Goal: Information Seeking & Learning: Learn about a topic

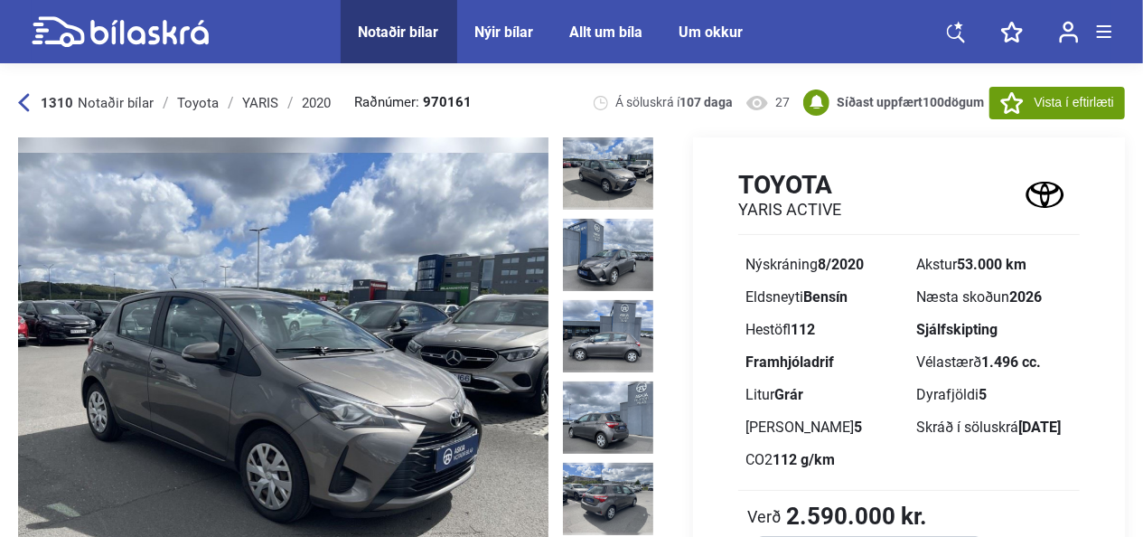
drag, startPoint x: 0, startPoint y: 0, endPoint x: 627, endPoint y: 182, distance: 652.6
click at [627, 182] on img at bounding box center [608, 173] width 90 height 72
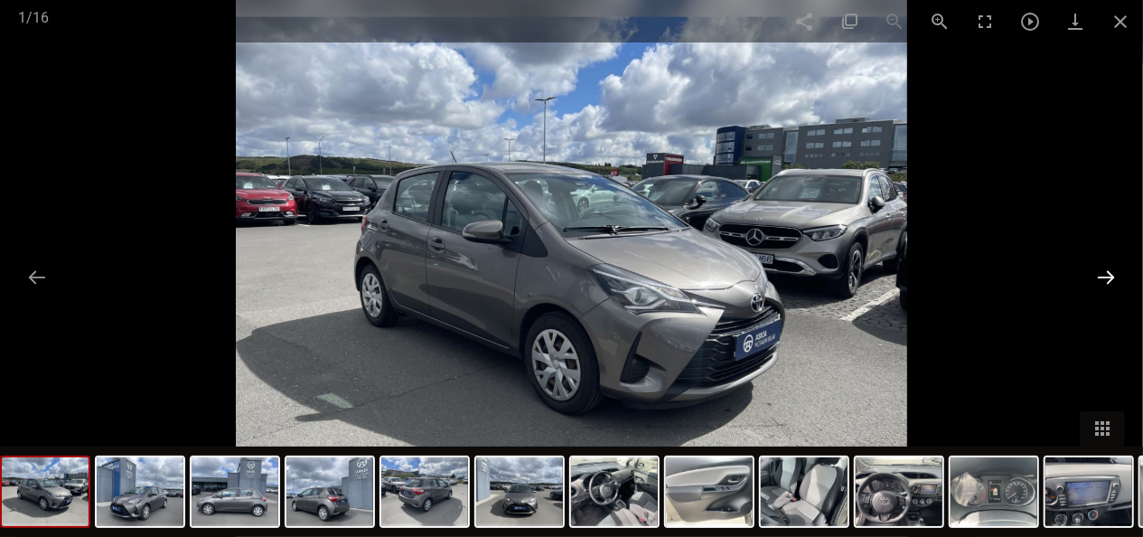
click at [1094, 284] on button at bounding box center [1106, 276] width 38 height 35
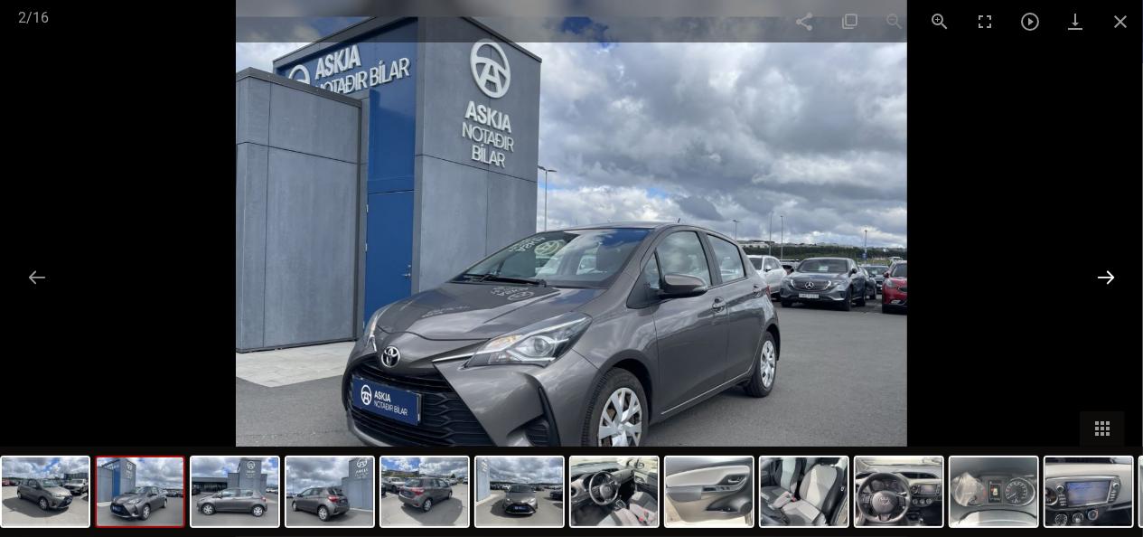
click at [1094, 284] on button at bounding box center [1106, 276] width 38 height 35
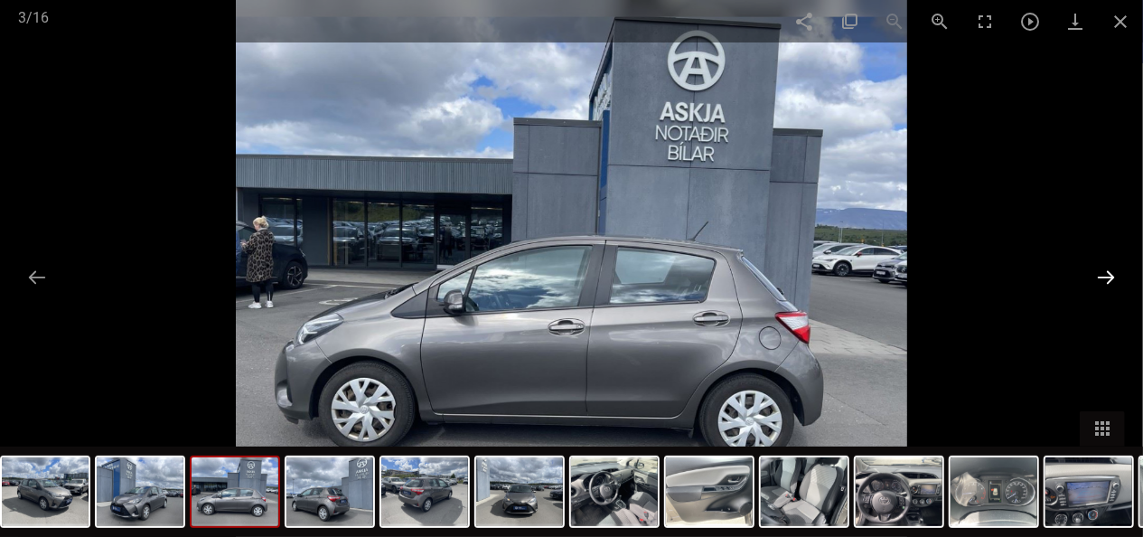
click at [1094, 284] on button at bounding box center [1106, 276] width 38 height 35
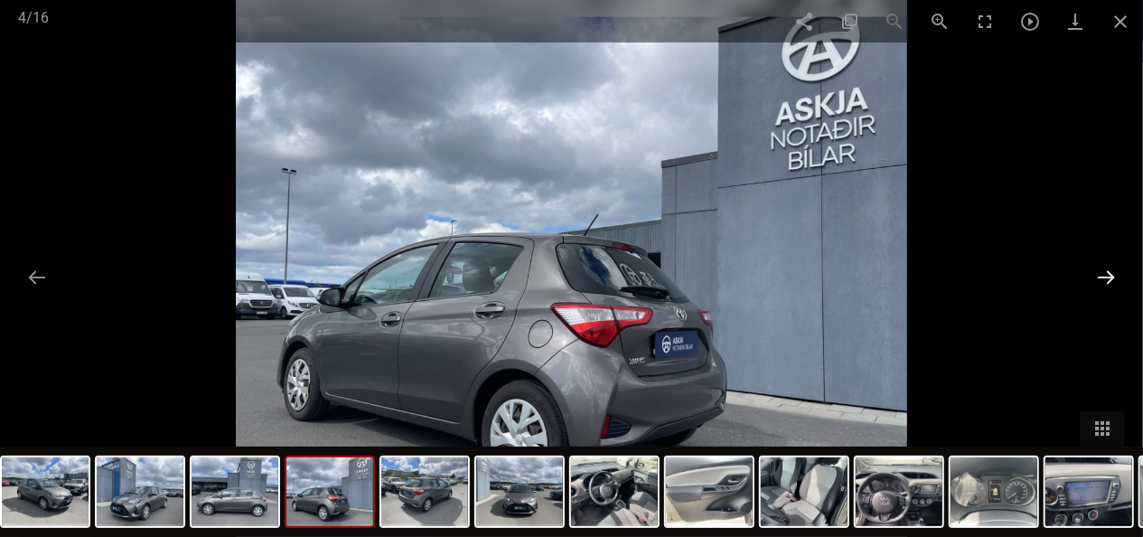
click at [1102, 281] on button at bounding box center [1106, 276] width 38 height 35
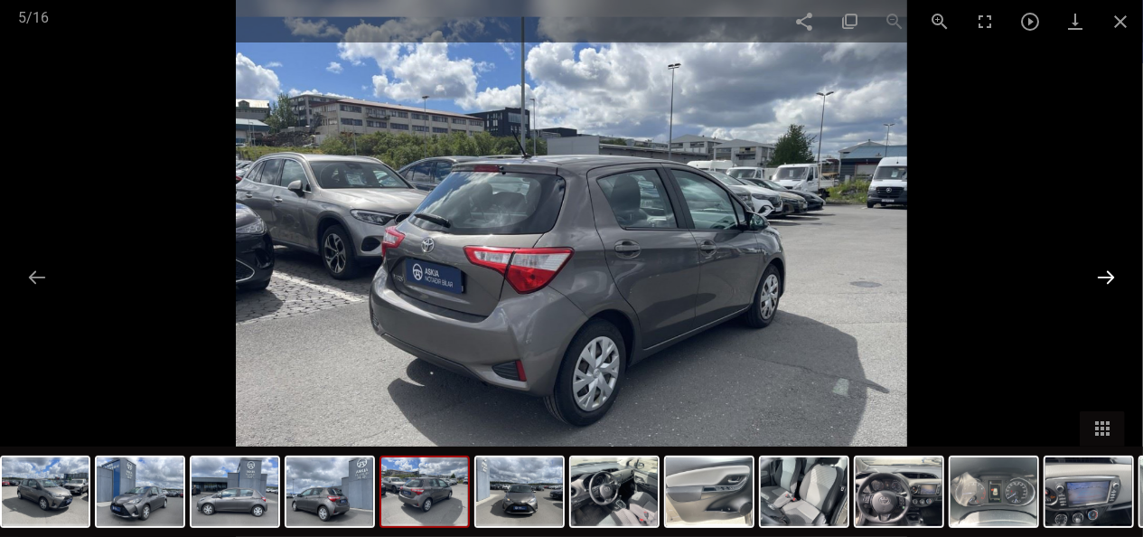
click at [1102, 281] on button at bounding box center [1106, 276] width 38 height 35
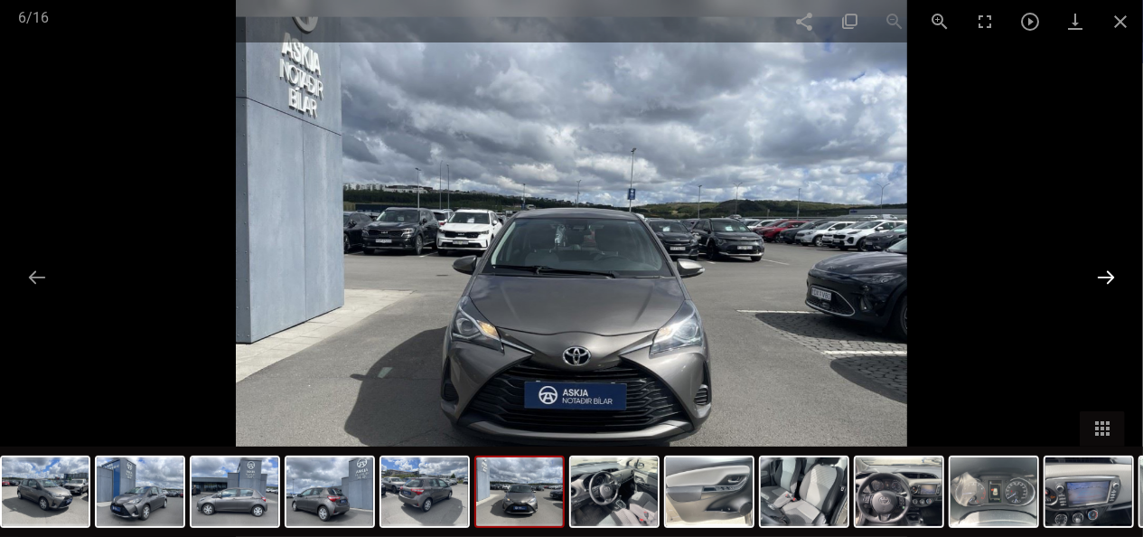
click at [1102, 281] on button at bounding box center [1106, 276] width 38 height 35
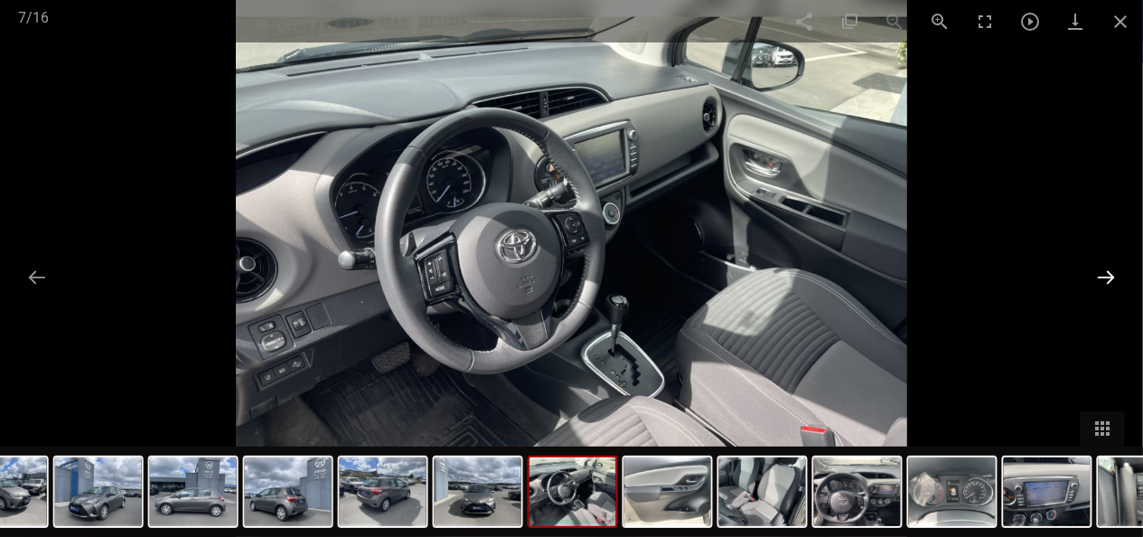
click at [1097, 269] on button at bounding box center [1106, 276] width 38 height 35
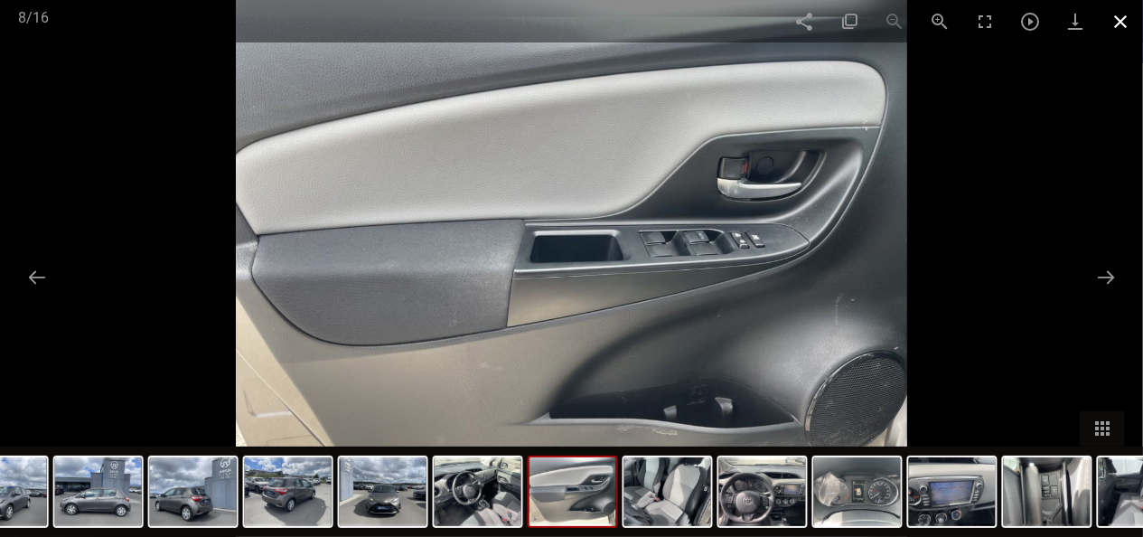
click at [1120, 10] on span at bounding box center [1119, 21] width 45 height 42
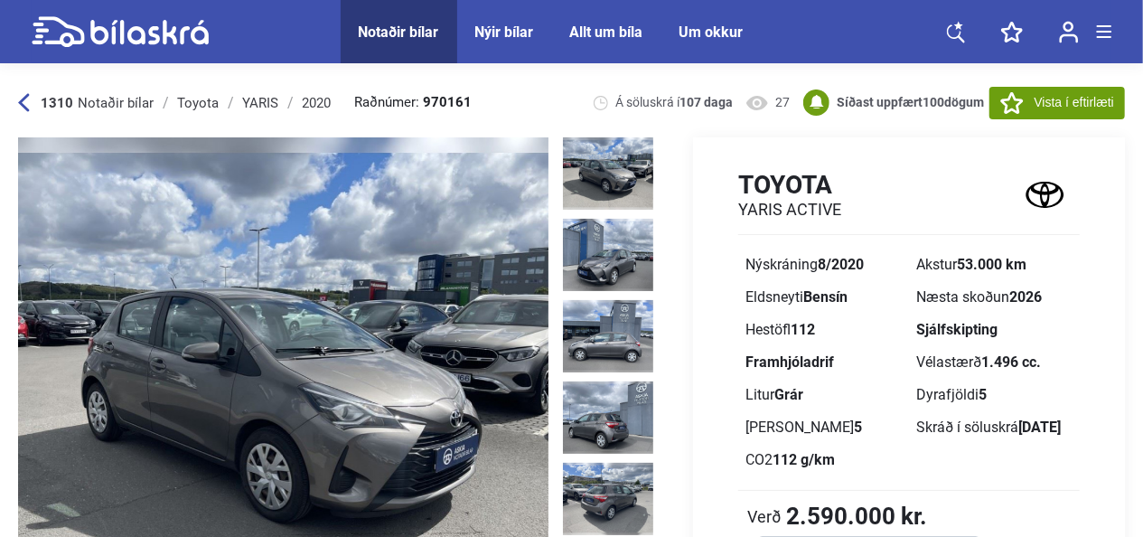
click at [621, 177] on img at bounding box center [608, 173] width 90 height 72
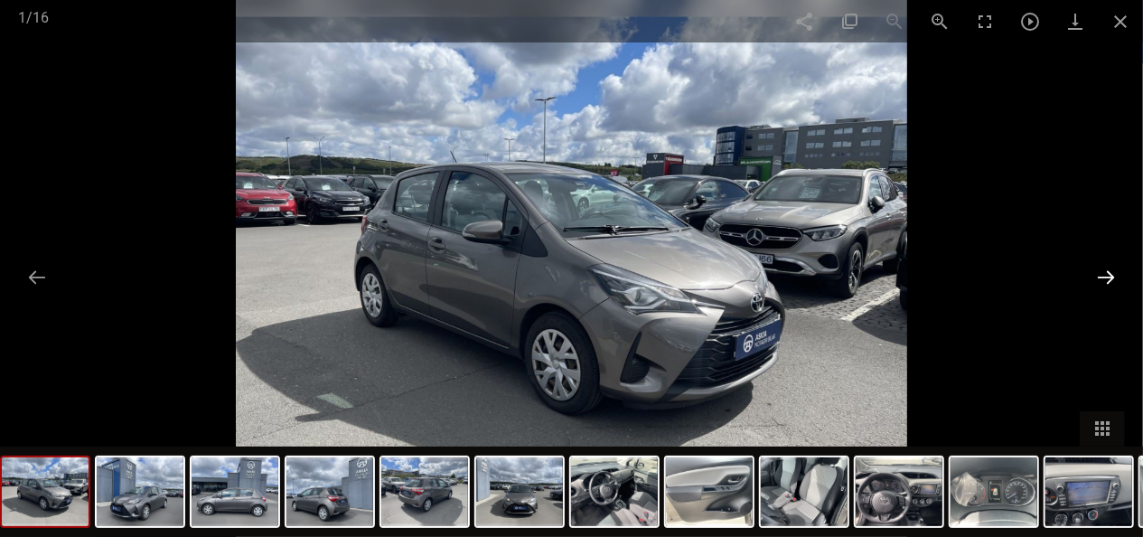
click at [1094, 273] on button at bounding box center [1106, 276] width 38 height 35
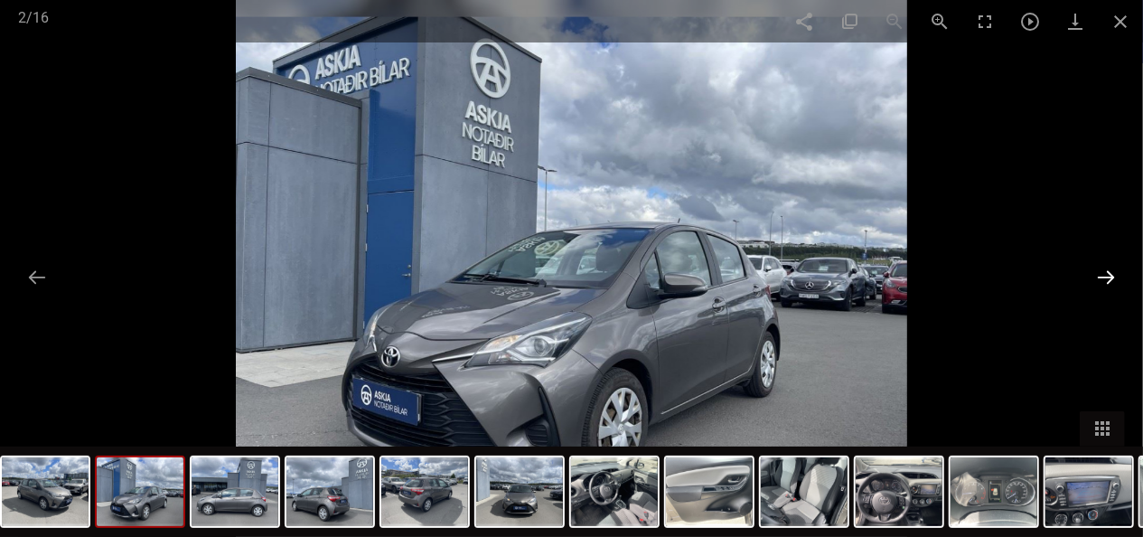
click at [1094, 273] on button at bounding box center [1106, 276] width 38 height 35
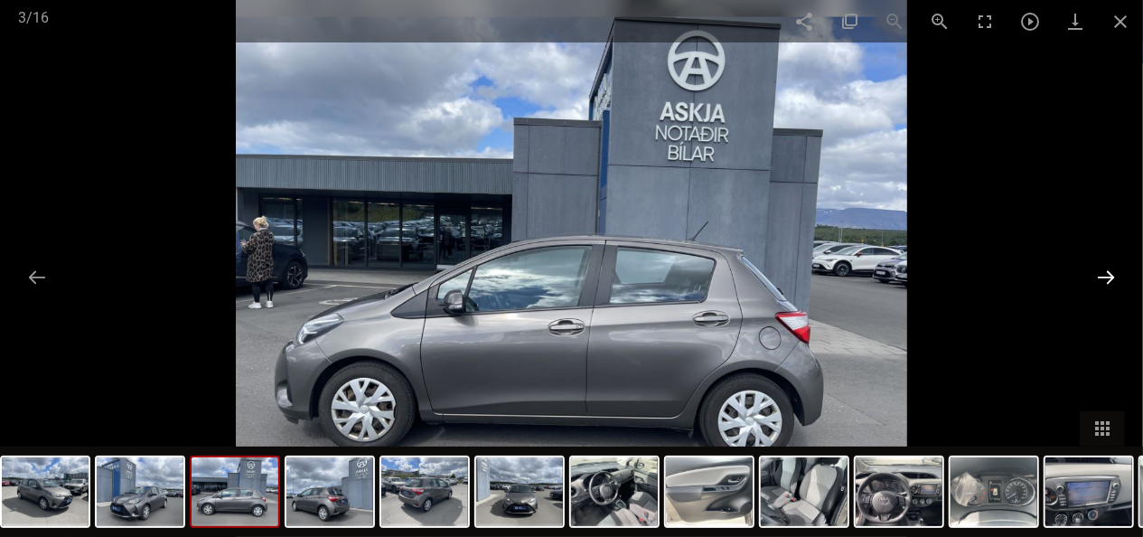
click at [1094, 273] on button at bounding box center [1106, 276] width 38 height 35
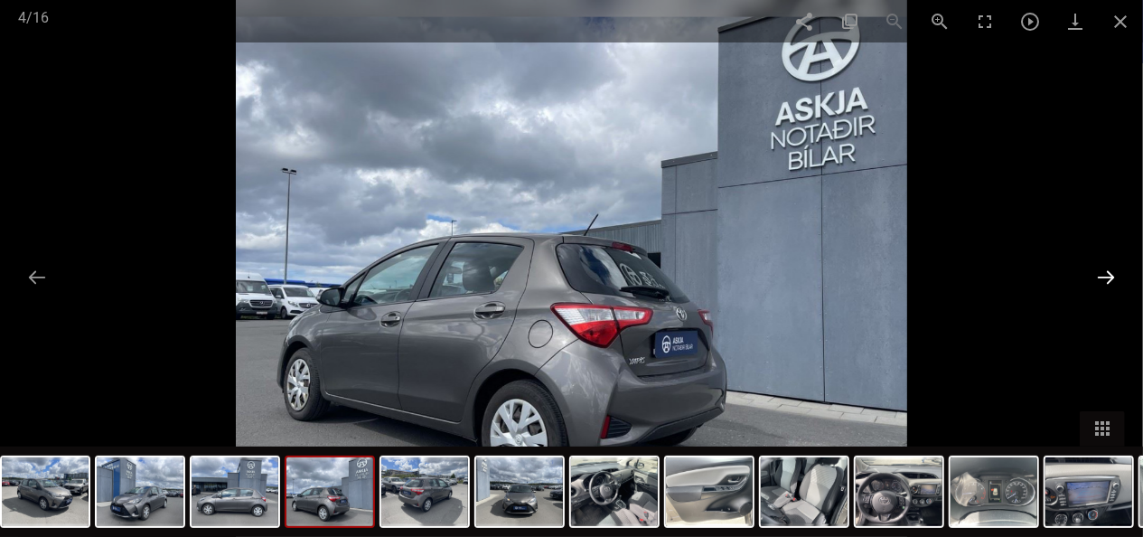
click at [1094, 273] on button at bounding box center [1106, 276] width 38 height 35
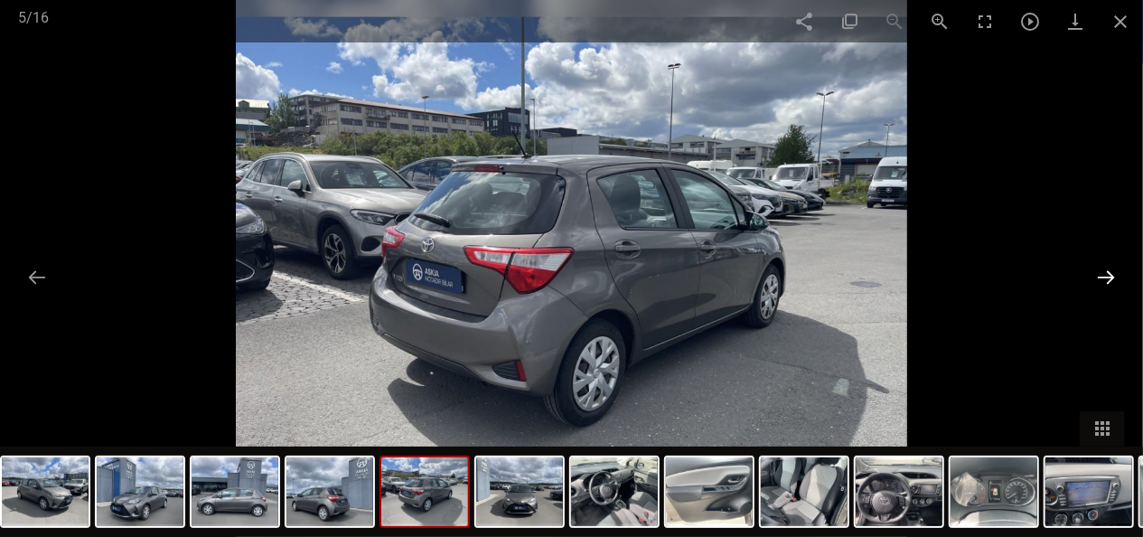
click at [1094, 273] on button at bounding box center [1106, 276] width 38 height 35
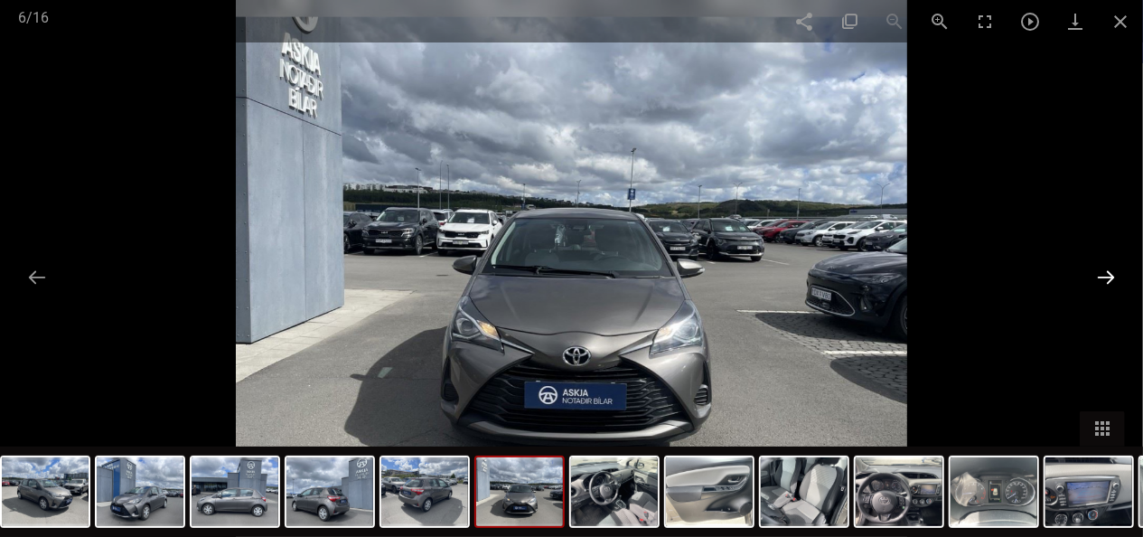
click at [1094, 273] on button at bounding box center [1106, 276] width 38 height 35
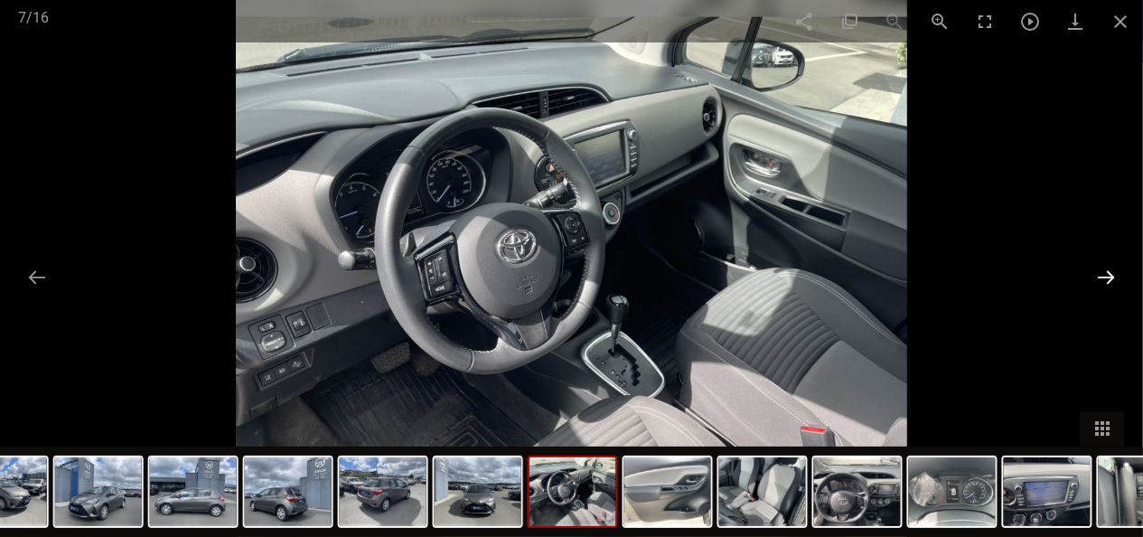
click at [1094, 273] on button at bounding box center [1106, 276] width 38 height 35
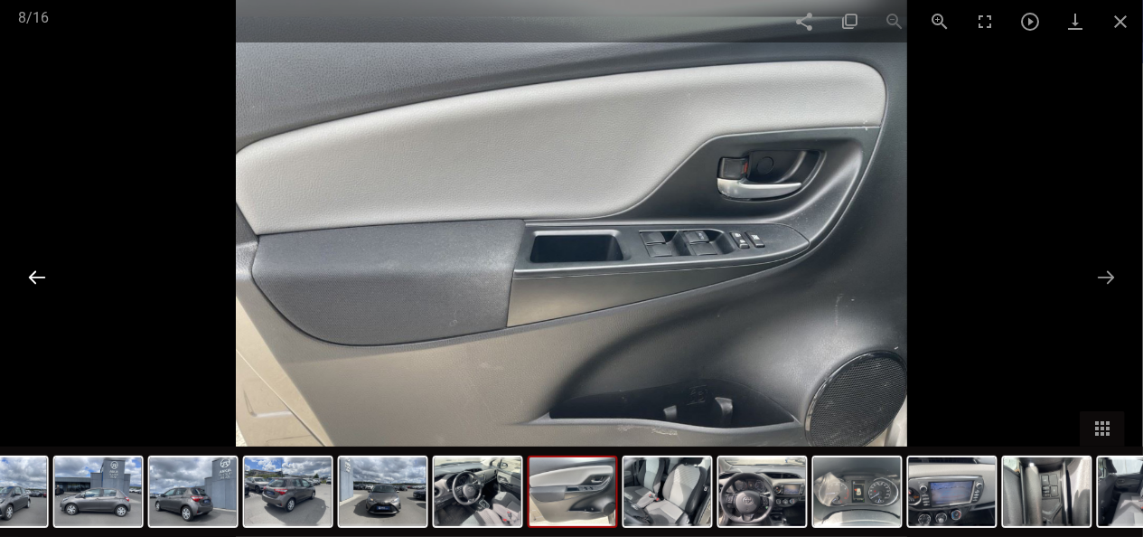
click at [28, 287] on button at bounding box center [37, 276] width 38 height 35
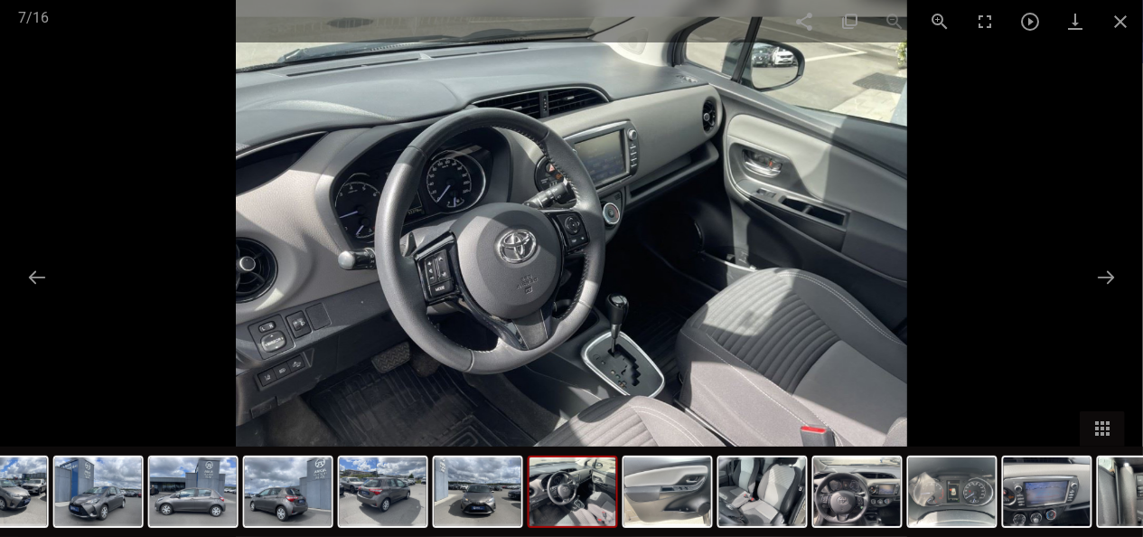
click at [1082, 273] on div at bounding box center [571, 268] width 1143 height 537
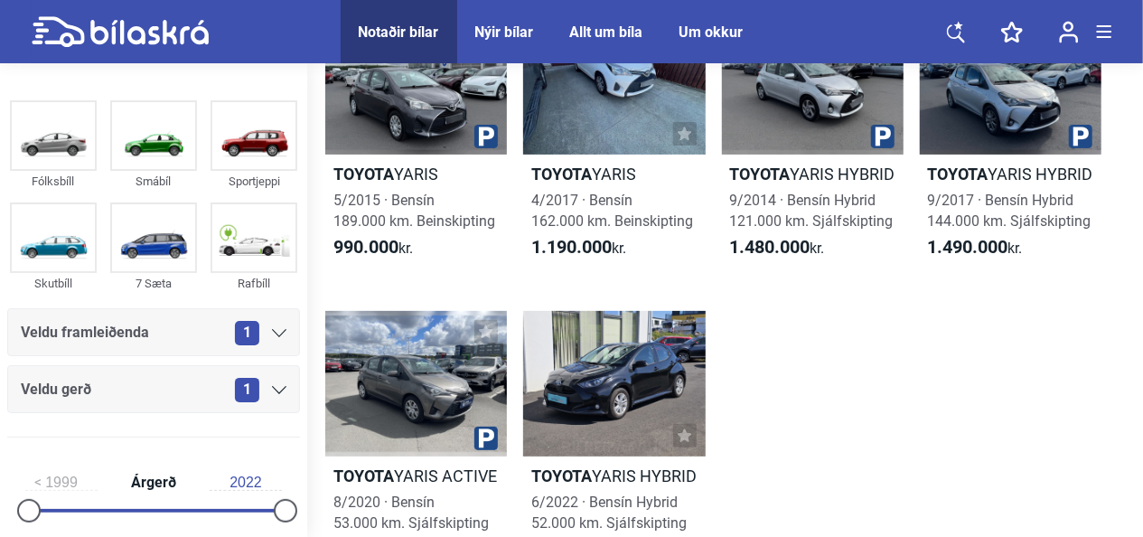
scroll to position [153, 0]
